Goal: Information Seeking & Learning: Find specific fact

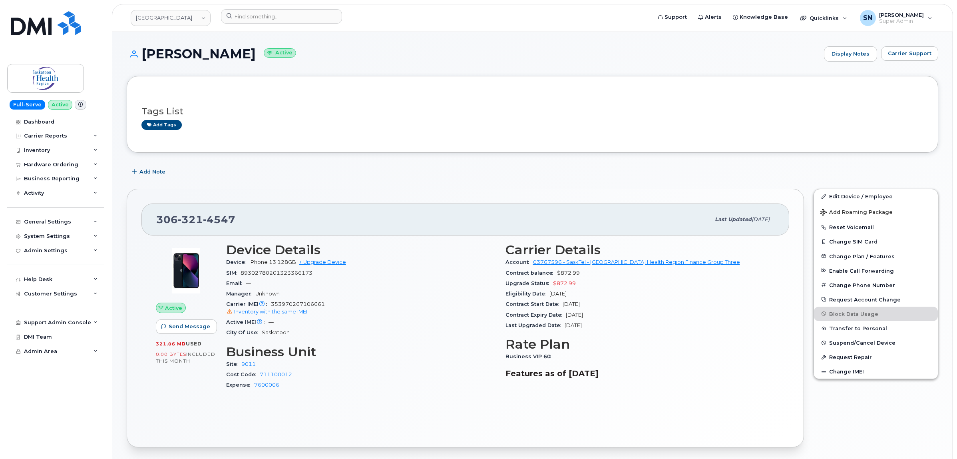
click at [380, 80] on div "Tags List Add tags" at bounding box center [532, 114] width 811 height 77
click at [933, 47] on button "Carrier Support" at bounding box center [909, 53] width 57 height 14
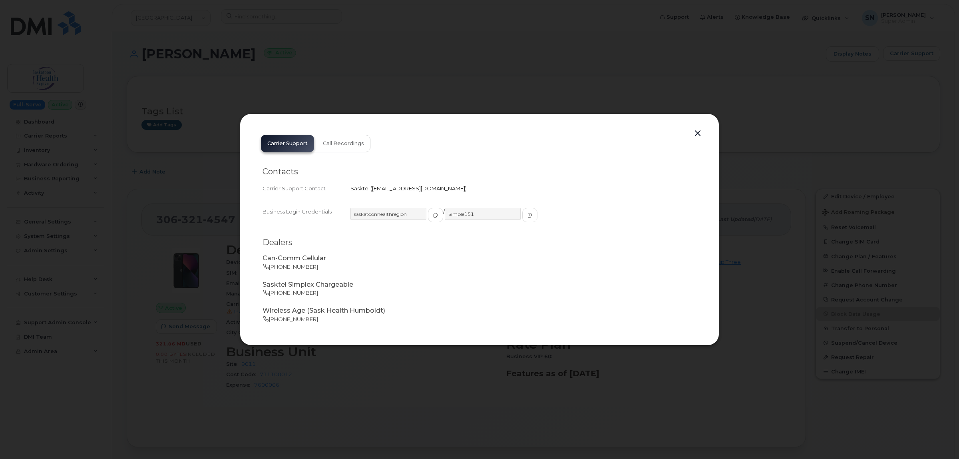
drag, startPoint x: 372, startPoint y: 188, endPoint x: 458, endPoint y: 194, distance: 86.1
click at [458, 194] on div "Contacts Carrier Support Contact Sasktel   [EMAIL_ADDRESS][DOMAIN_NAME]" at bounding box center [479, 180] width 434 height 40
copy span "[EMAIL_ADDRESS][DOMAIN_NAME]"
click at [696, 134] on button "button" at bounding box center [698, 133] width 12 height 11
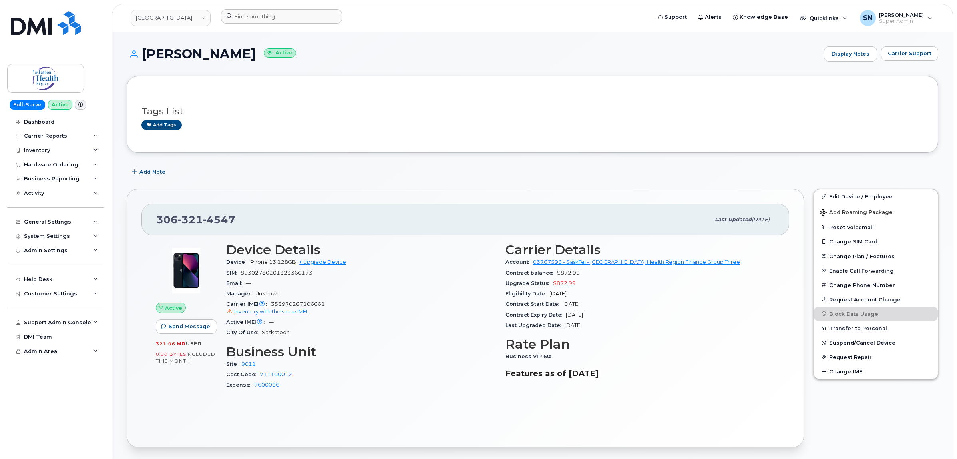
click at [322, 25] on div at bounding box center [433, 18] width 437 height 18
click at [318, 16] on input at bounding box center [281, 16] width 121 height 14
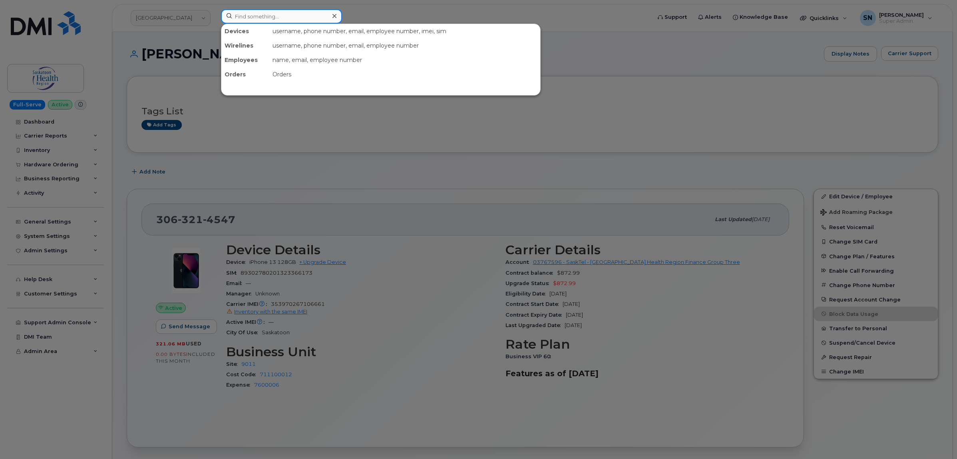
paste input "3063214484"
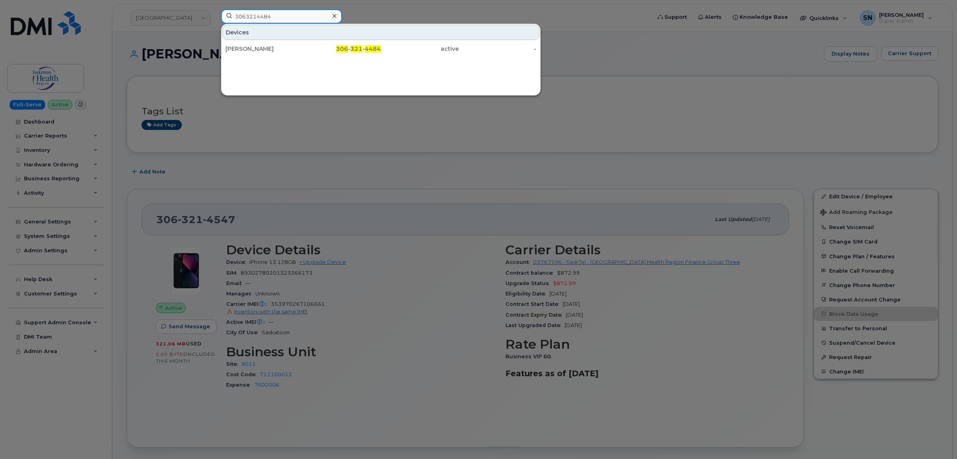
type input "3063214484"
click at [273, 46] on div "[PERSON_NAME]" at bounding box center [264, 49] width 78 height 8
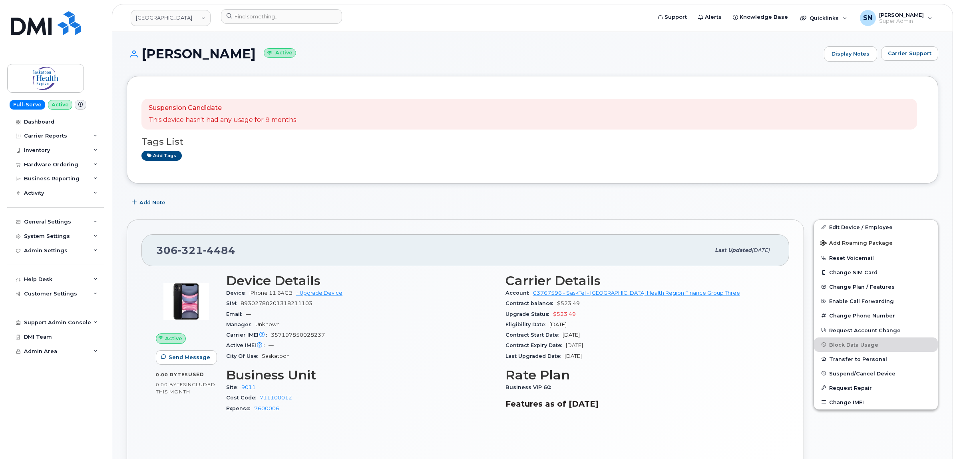
click at [310, 206] on div "Add Note" at bounding box center [532, 202] width 811 height 14
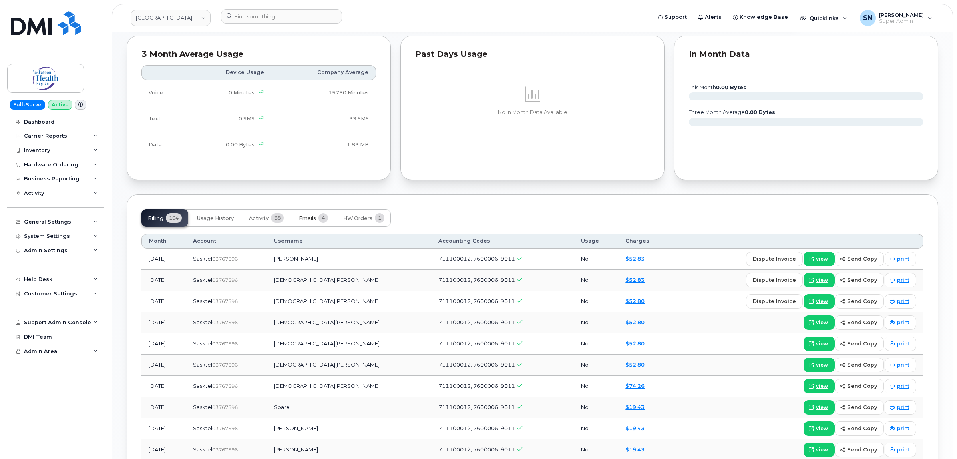
click at [303, 225] on button "Emails 4" at bounding box center [313, 218] width 42 height 18
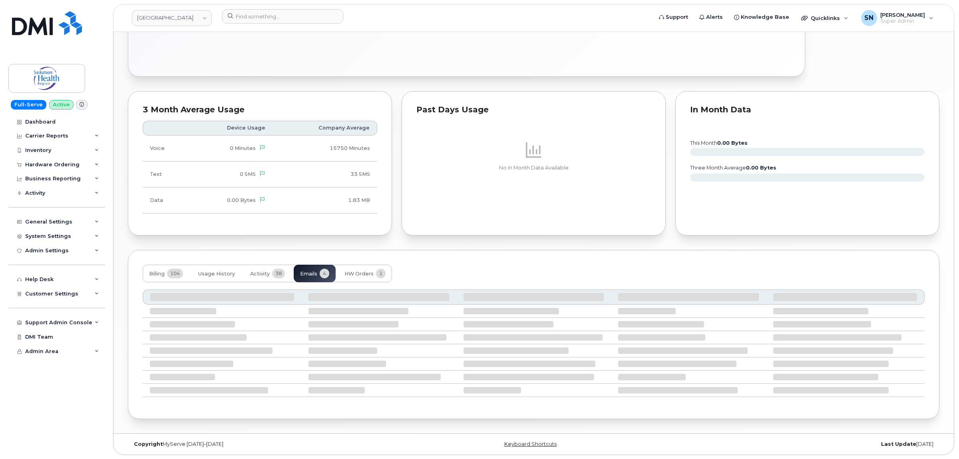
scroll to position [360, 0]
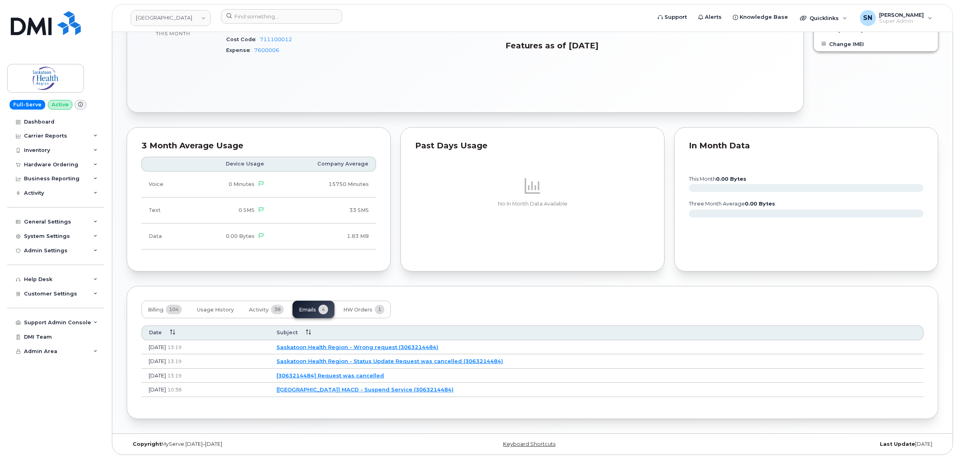
click at [377, 376] on link "[3063214484] Request was cancelled" at bounding box center [329, 375] width 107 height 6
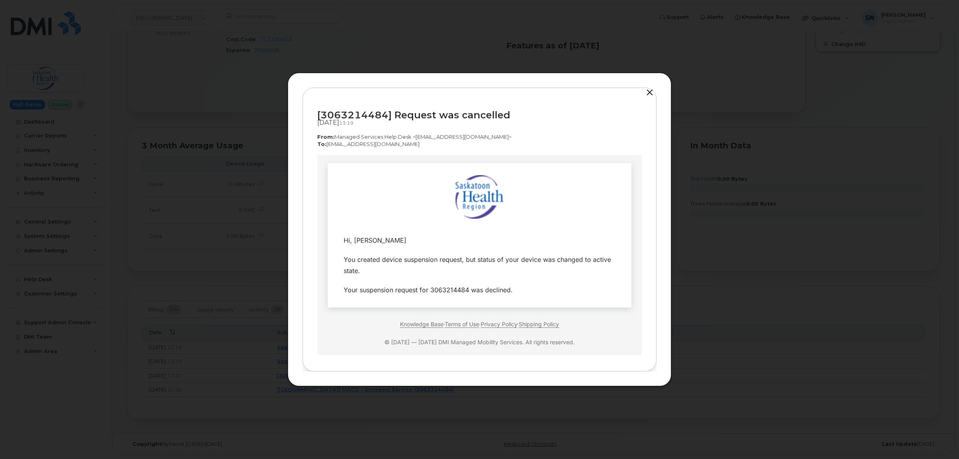
scroll to position [0, 0]
click at [653, 91] on button "button" at bounding box center [650, 92] width 12 height 11
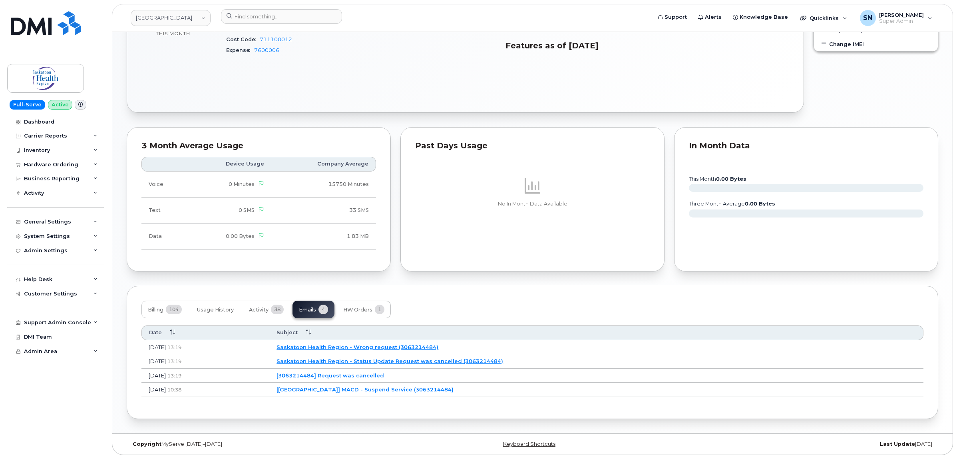
click at [372, 361] on link "Saskatoon Health Region - Status Update Request was cancelled (3063214484)" at bounding box center [389, 361] width 227 height 6
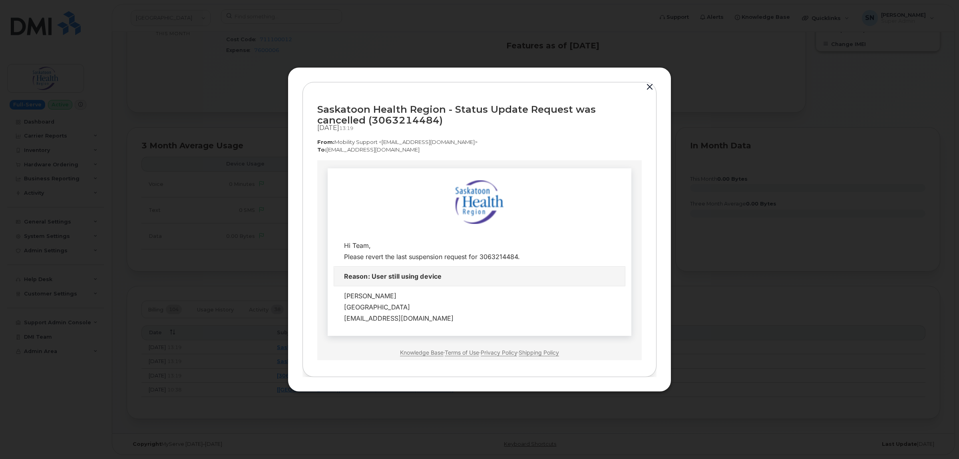
click at [649, 85] on button "button" at bounding box center [650, 86] width 12 height 11
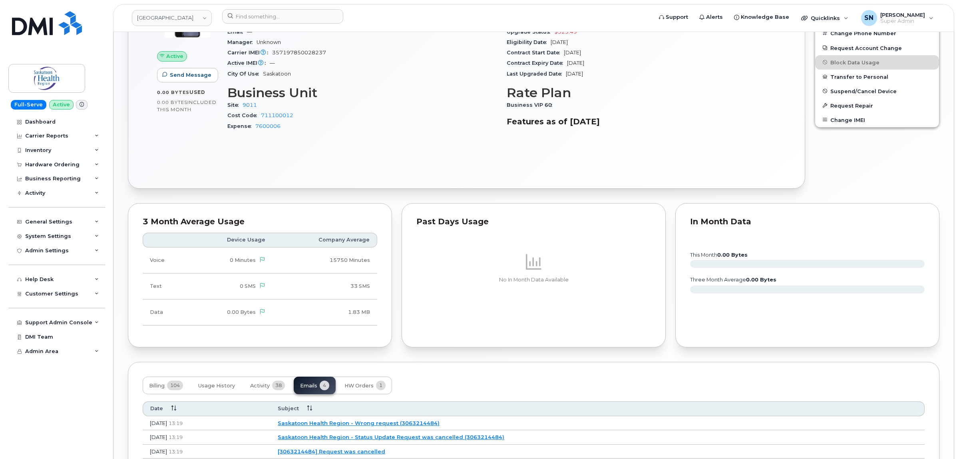
scroll to position [360, 0]
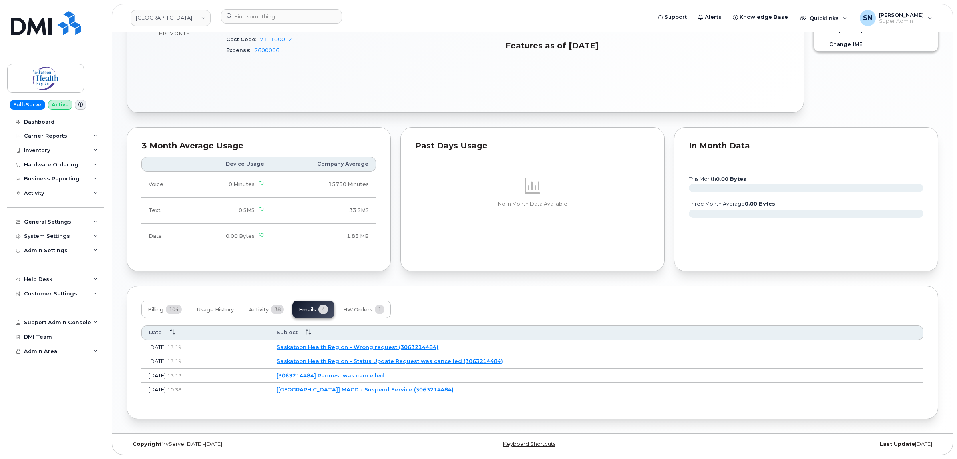
click at [419, 392] on link "[[GEOGRAPHIC_DATA]] MACD - Suspend Service (3063214484)" at bounding box center [364, 389] width 177 height 6
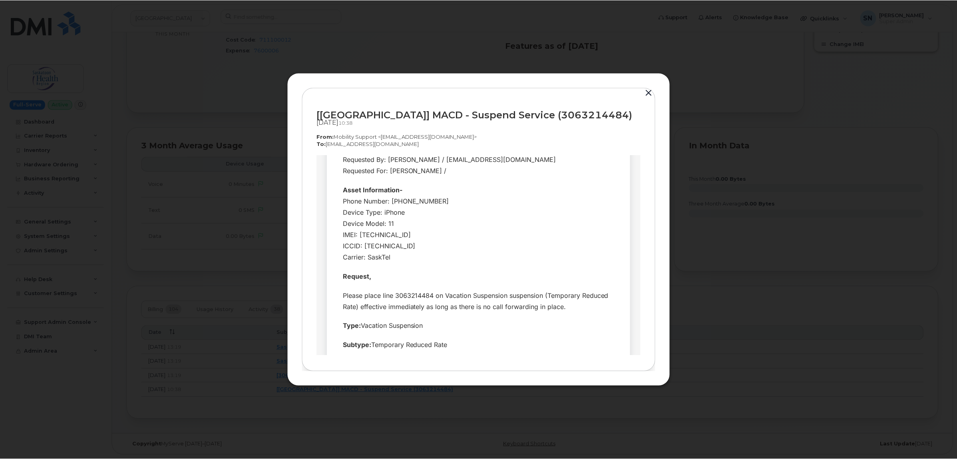
scroll to position [150, 0]
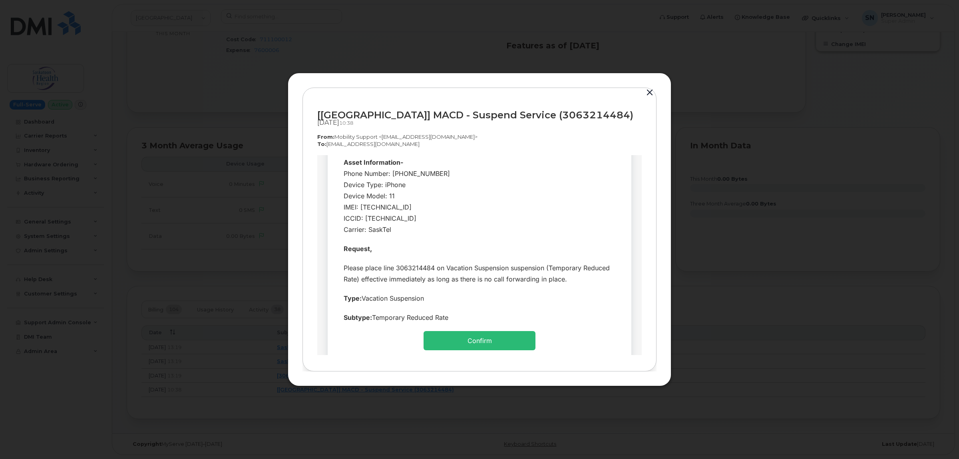
click at [647, 88] on button "button" at bounding box center [650, 92] width 12 height 11
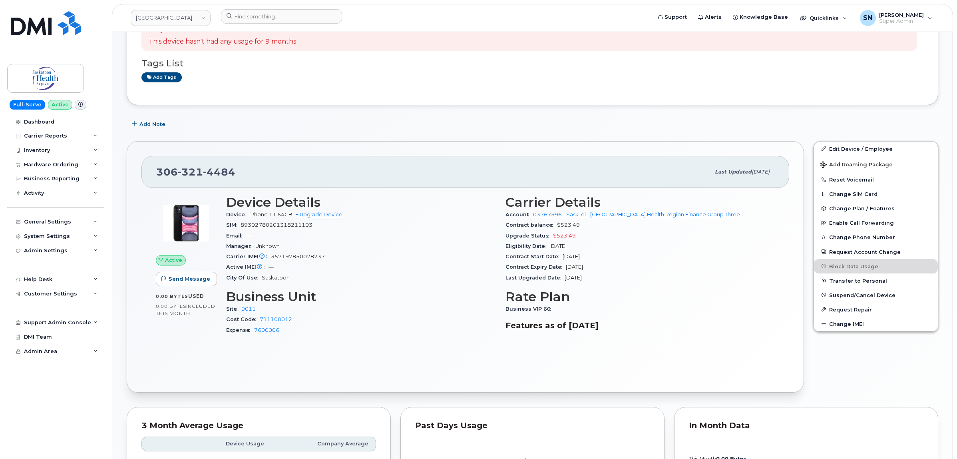
scroll to position [61, 0]
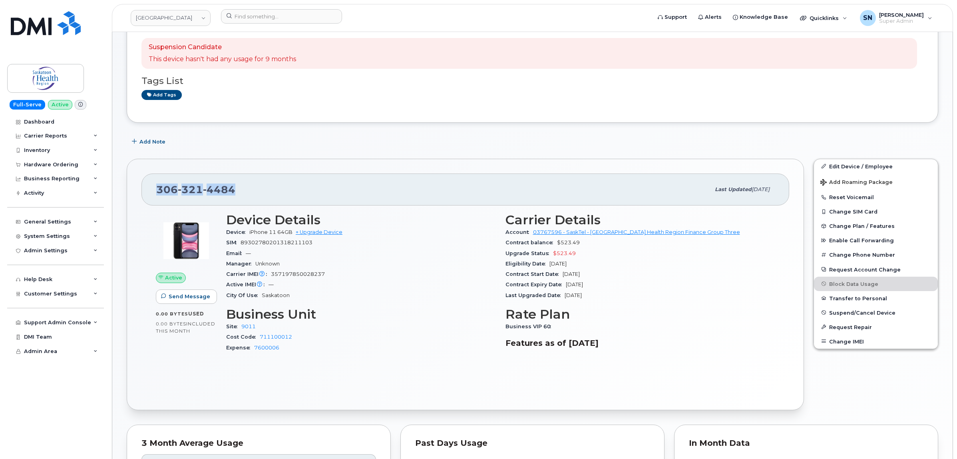
drag, startPoint x: 164, startPoint y: 191, endPoint x: 248, endPoint y: 189, distance: 84.3
click at [250, 193] on div "[PHONE_NUMBER]" at bounding box center [433, 189] width 554 height 17
copy span "[PHONE_NUMBER]"
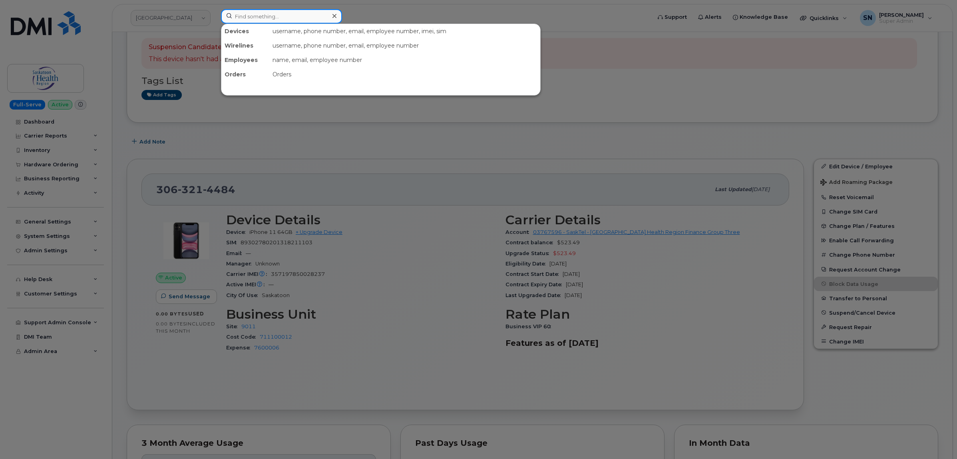
click at [264, 20] on input at bounding box center [281, 16] width 121 height 14
paste input "4168016842"
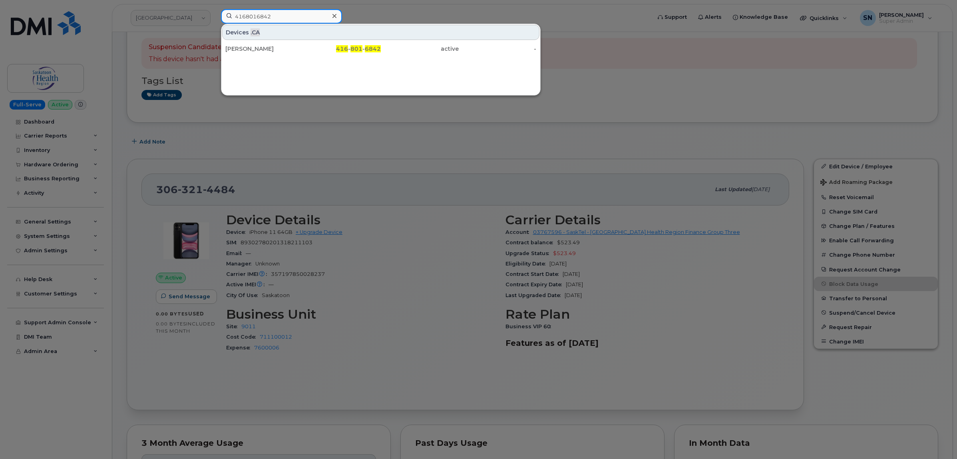
type input "4168016842"
click at [288, 51] on div "[PERSON_NAME]" at bounding box center [264, 49] width 78 height 8
